Goal: Information Seeking & Learning: Find specific fact

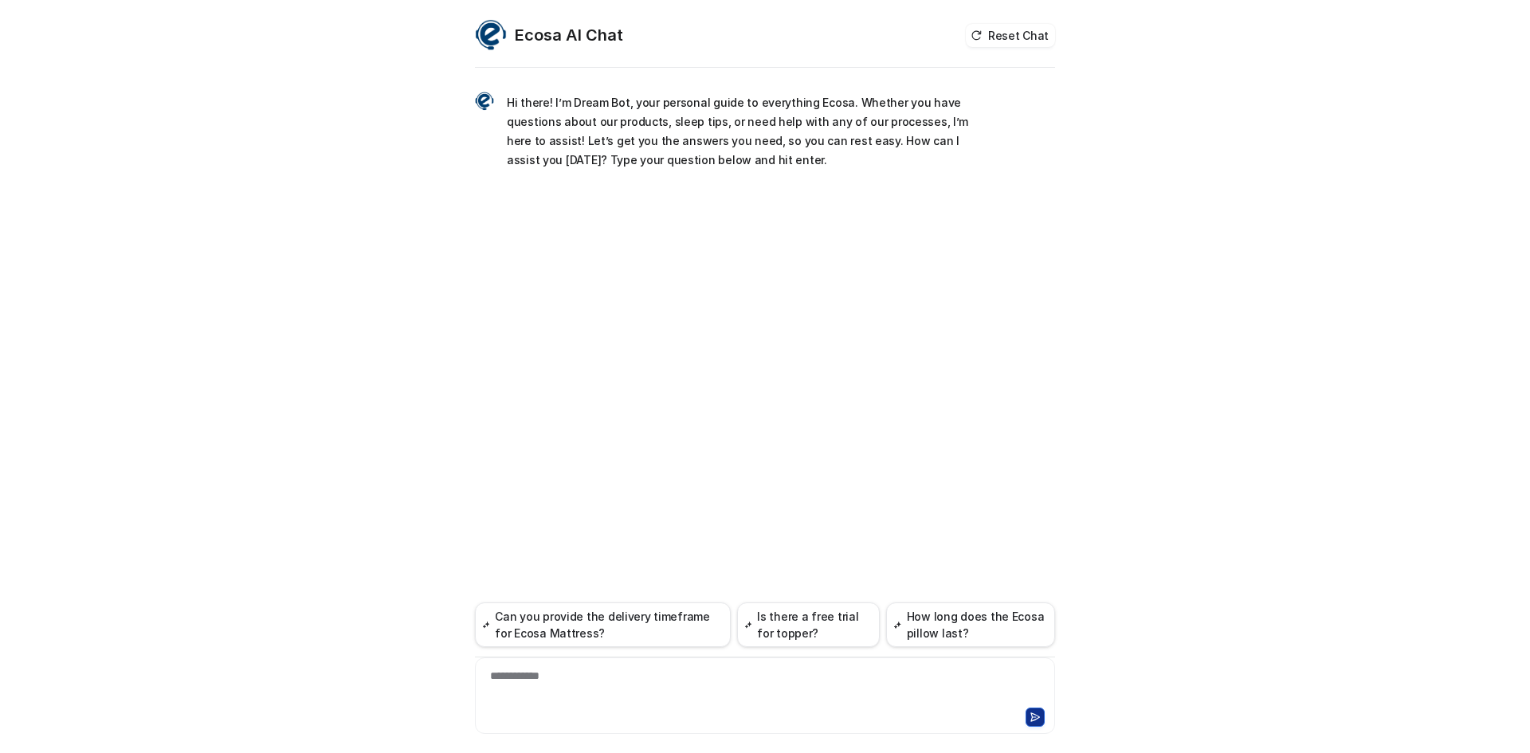
click at [576, 699] on div "**********" at bounding box center [765, 686] width 572 height 37
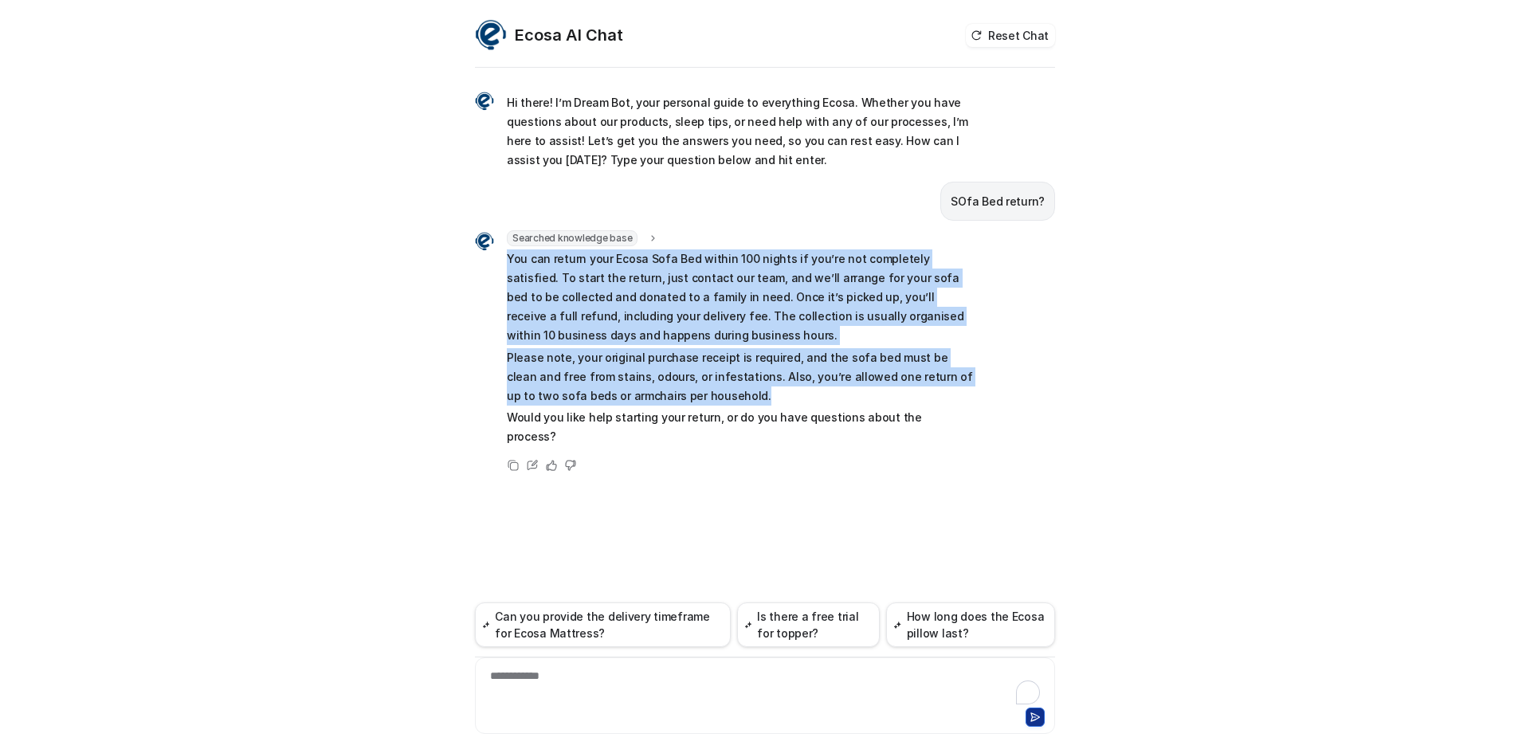
drag, startPoint x: 503, startPoint y: 255, endPoint x: 700, endPoint y: 386, distance: 237.3
click at [700, 386] on div "Searched knowledge base search_queries : "Sofa Bed return policy,return policy …" at bounding box center [724, 339] width 498 height 219
copy span "You can return your Ecosa Sofa Bed within 100 nights if you’re not completely s…"
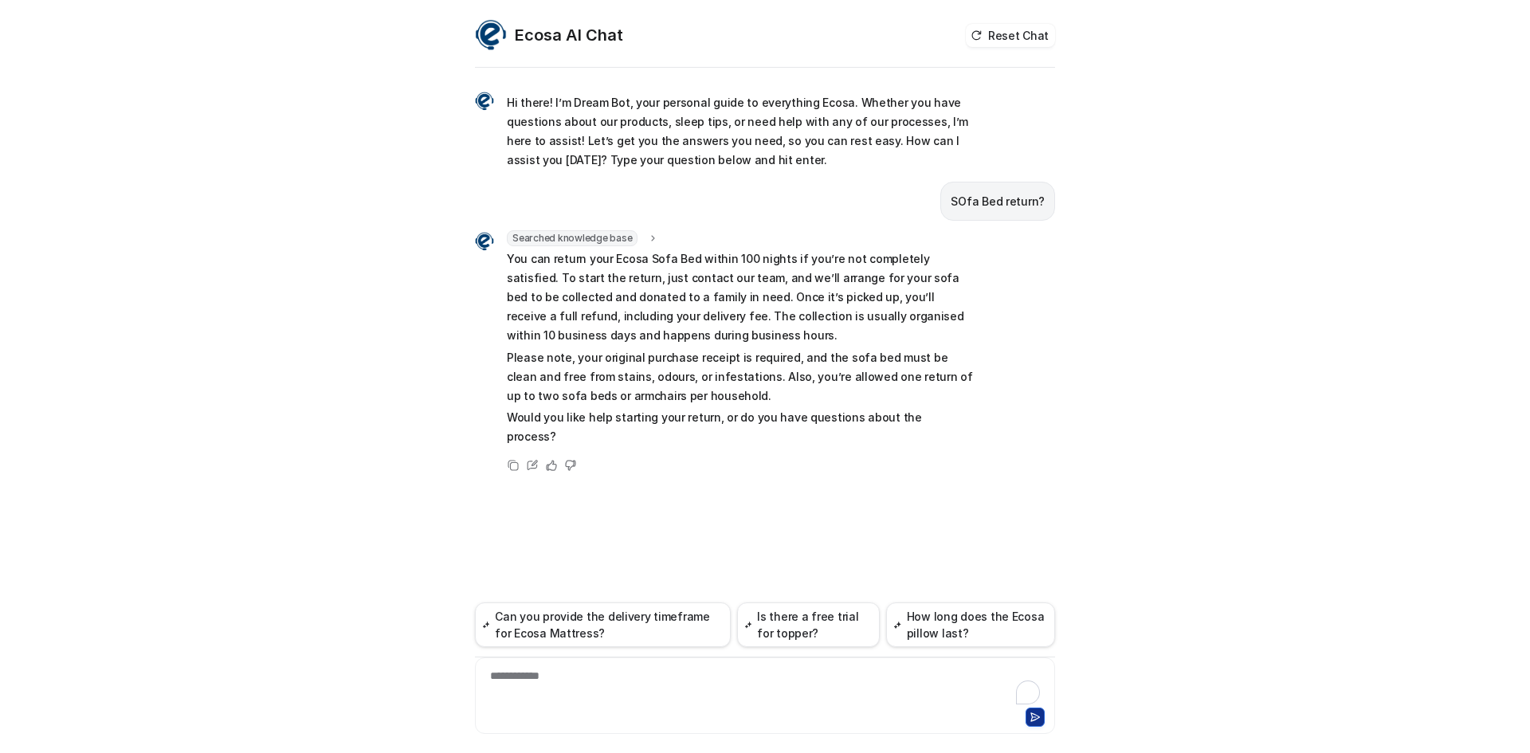
click at [999, 195] on p "SOfa Bed return?" at bounding box center [998, 201] width 94 height 19
copy span "SOfa Bed return?"
click at [559, 690] on div at bounding box center [765, 686] width 572 height 37
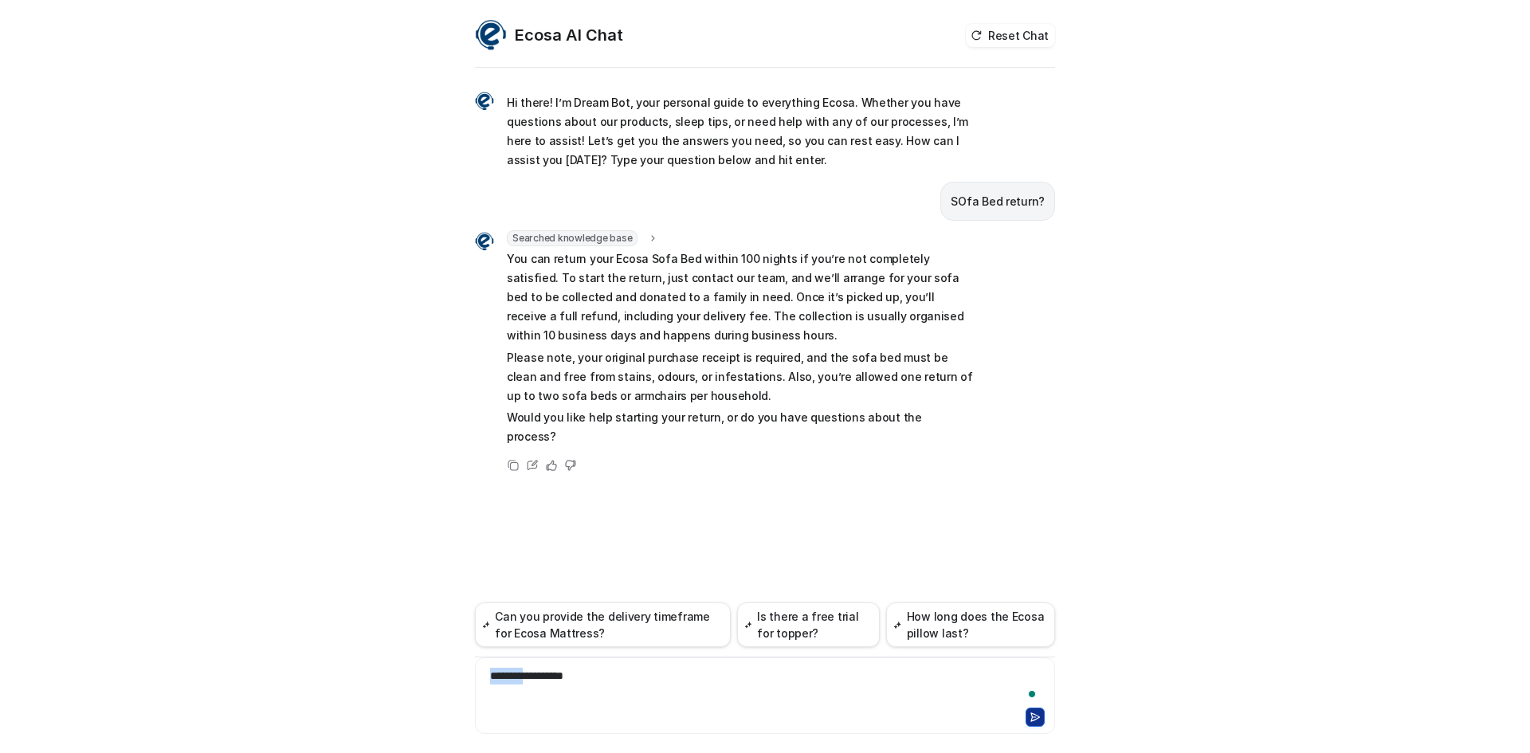
drag, startPoint x: 538, startPoint y: 672, endPoint x: 492, endPoint y: 672, distance: 46.2
click at [481, 668] on div "**********" at bounding box center [765, 686] width 572 height 37
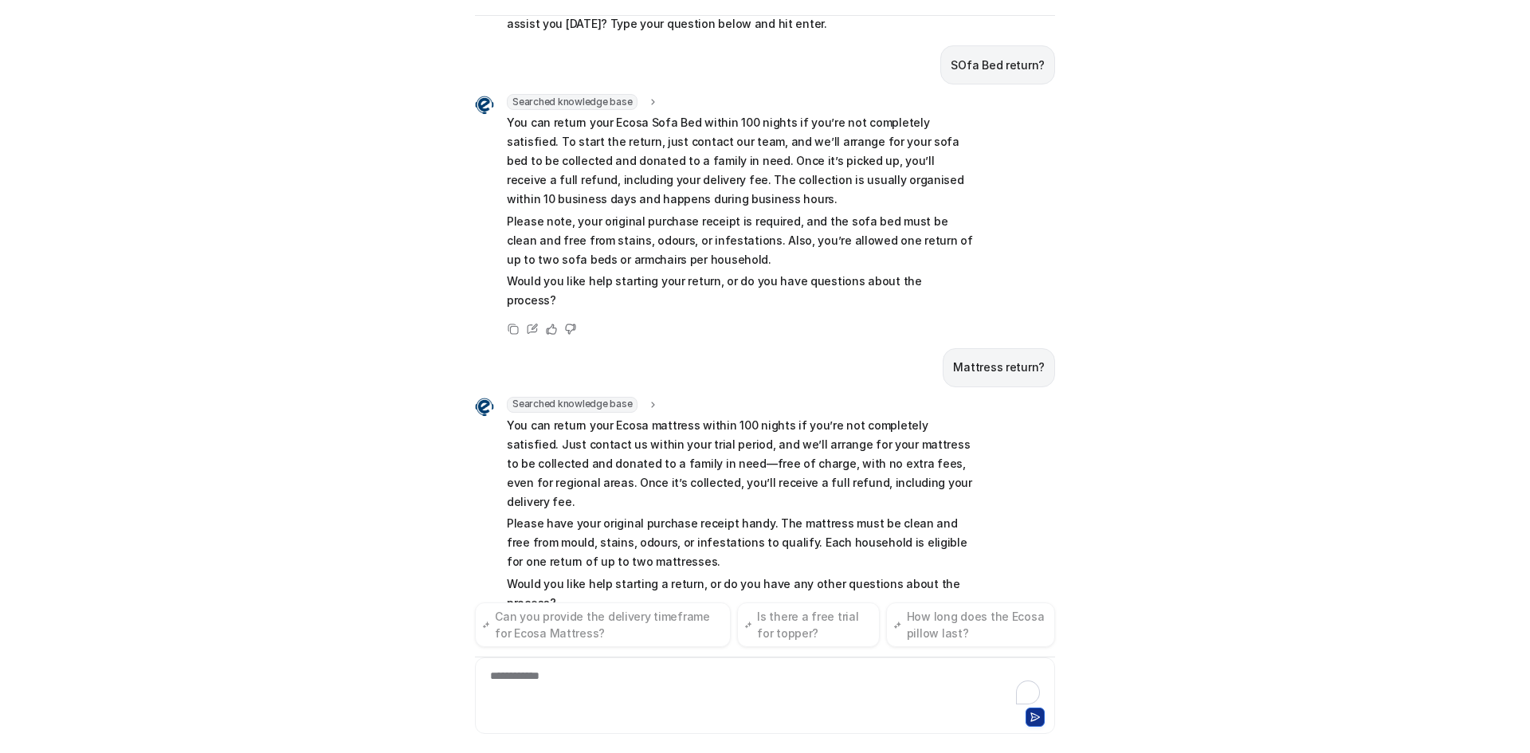
scroll to position [104, 0]
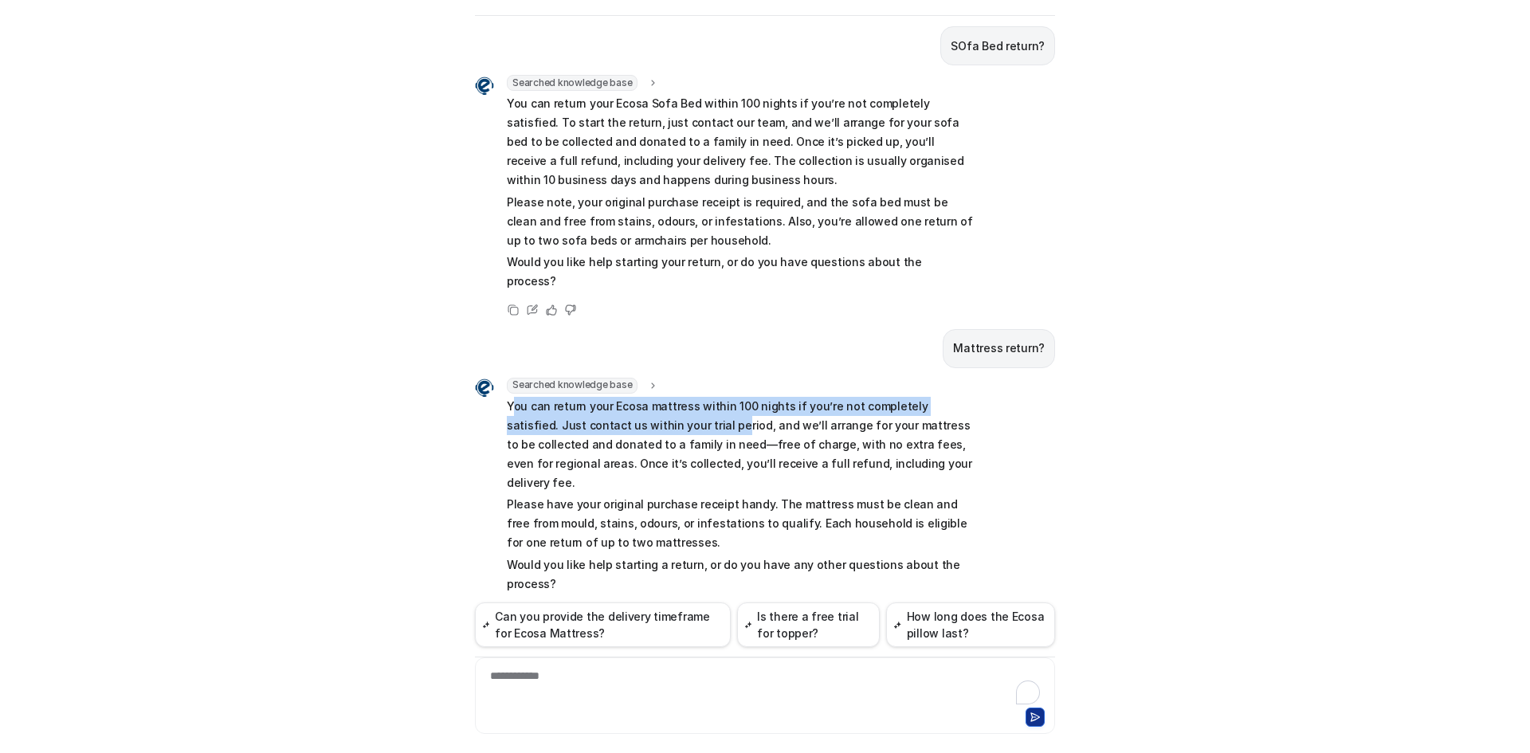
drag, startPoint x: 507, startPoint y: 386, endPoint x: 625, endPoint y: 409, distance: 120.8
click at [625, 409] on p "You can return your Ecosa mattress within 100 nights if you’re not completely s…" at bounding box center [740, 445] width 466 height 96
click at [565, 397] on p "You can return your Ecosa mattress within 100 nights if you’re not completely s…" at bounding box center [740, 445] width 466 height 96
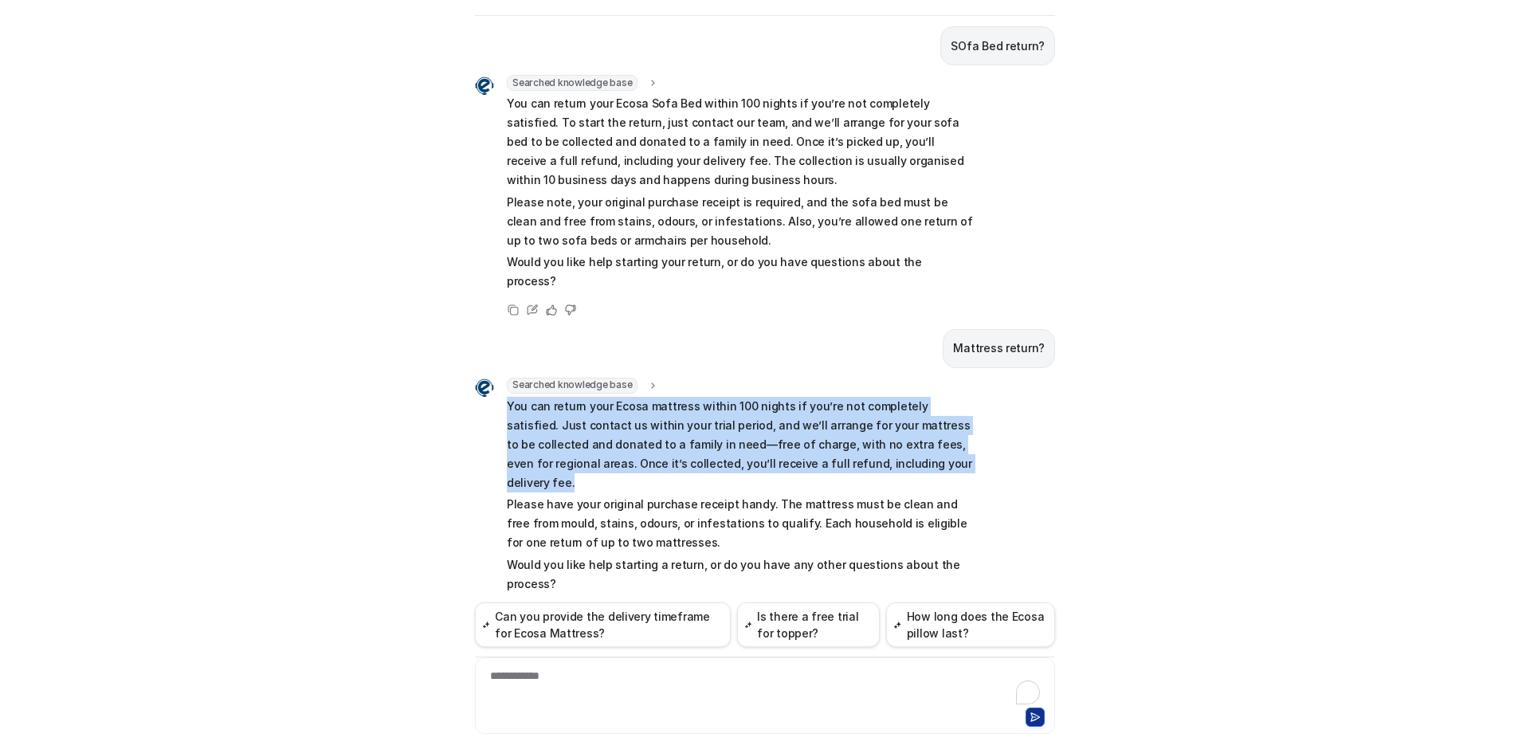
drag, startPoint x: 497, startPoint y: 387, endPoint x: 879, endPoint y: 441, distance: 385.4
click at [879, 441] on div "Searched knowledge base search_queries : "mattress return" You can return your …" at bounding box center [724, 487] width 498 height 219
copy p "You can return your Ecosa mattress within 100 nights if you’re not completely s…"
